Goal: Information Seeking & Learning: Learn about a topic

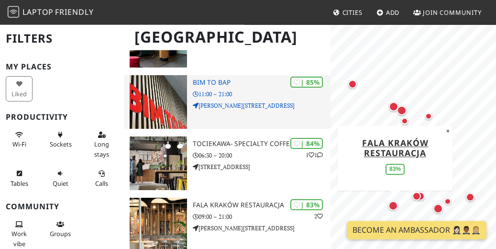
scroll to position [257, 0]
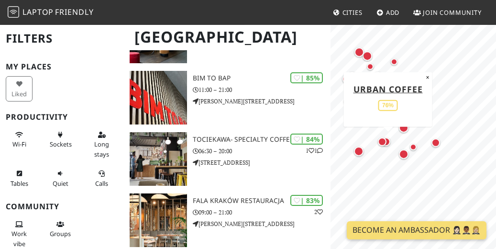
click at [391, 142] on div "Map marker" at bounding box center [388, 143] width 12 height 12
click at [389, 142] on div "Map marker" at bounding box center [384, 143] width 12 height 12
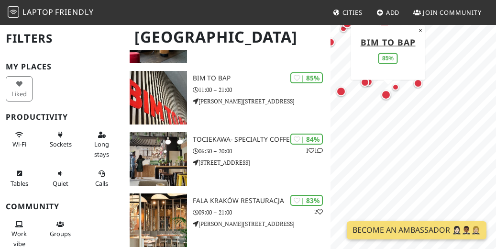
click at [385, 95] on div "Map marker" at bounding box center [386, 95] width 10 height 10
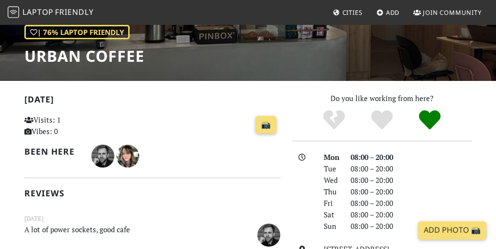
scroll to position [145, 0]
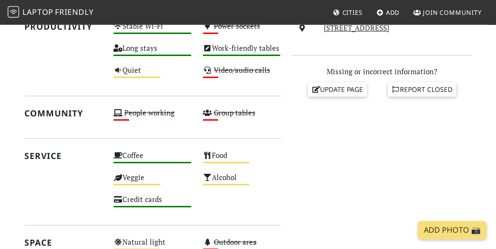
scroll to position [364, 0]
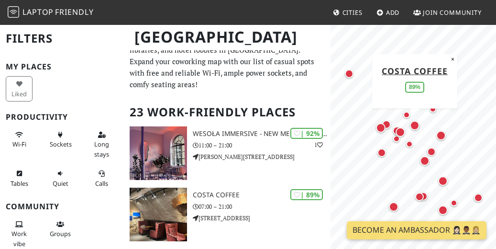
scroll to position [18, 0]
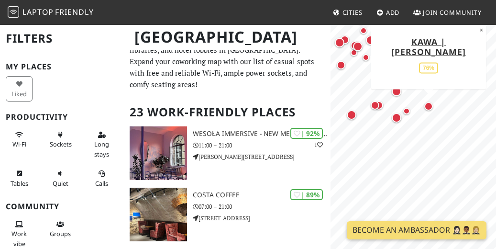
click at [424, 107] on div "Map marker" at bounding box center [428, 106] width 12 height 12
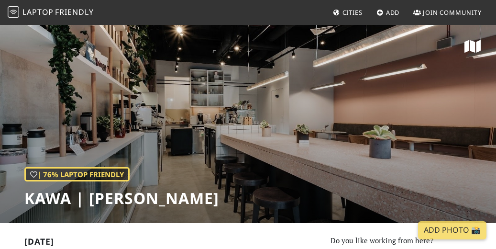
click at [266, 140] on div "| 76% Laptop Friendly kawa | [PERSON_NAME]" at bounding box center [248, 123] width 496 height 199
